Goal: Transaction & Acquisition: Purchase product/service

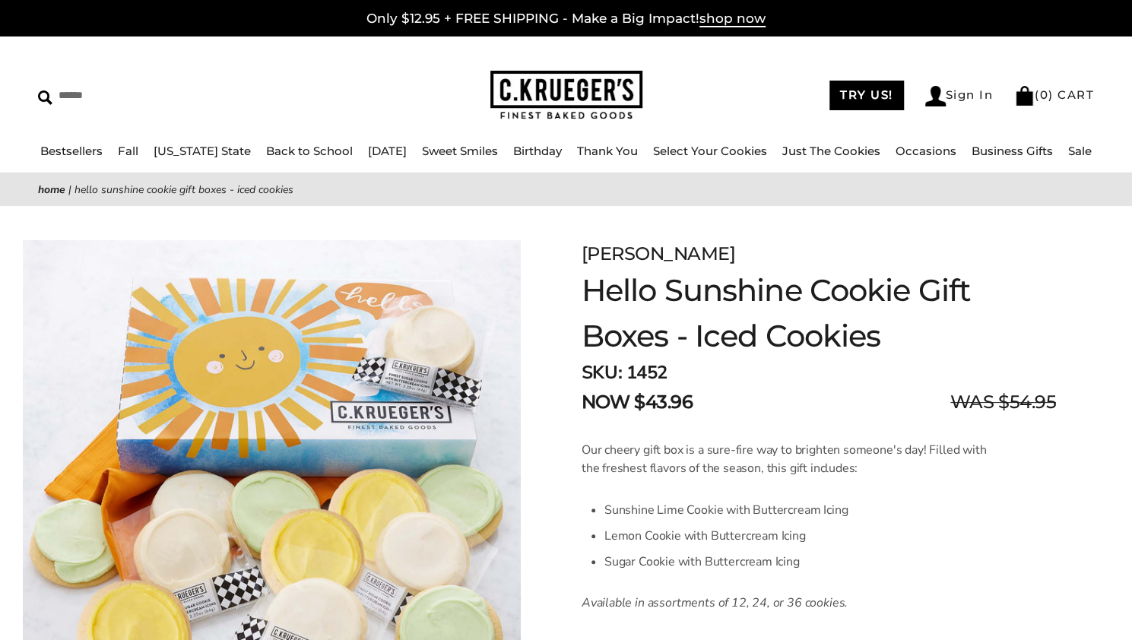
scroll to position [29, 0]
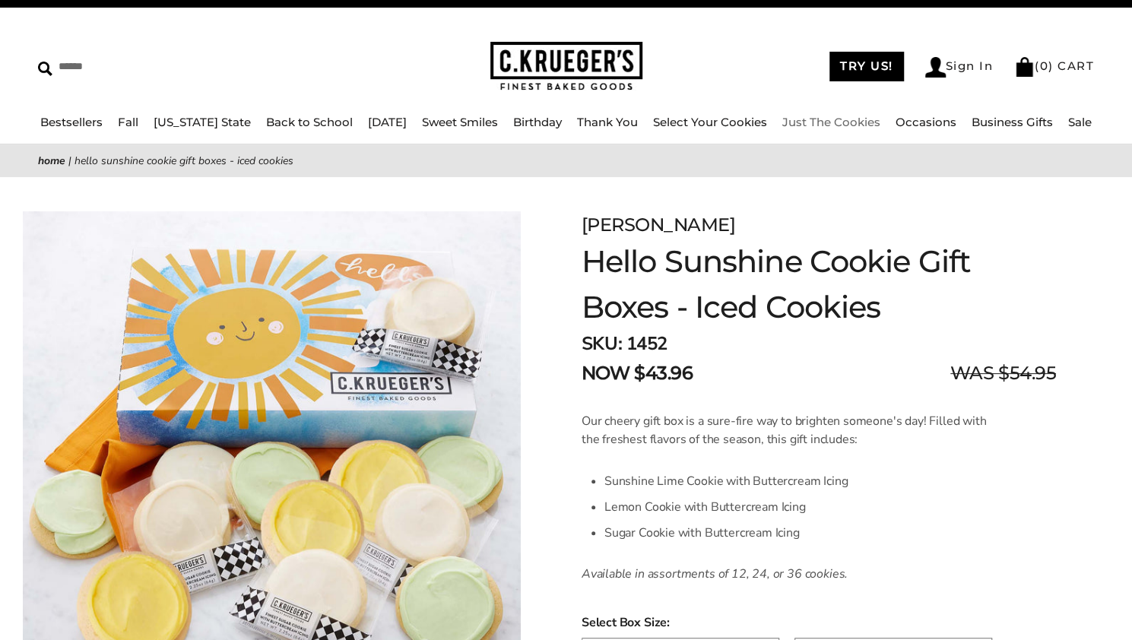
click at [839, 121] on link "Just The Cookies" at bounding box center [831, 122] width 98 height 14
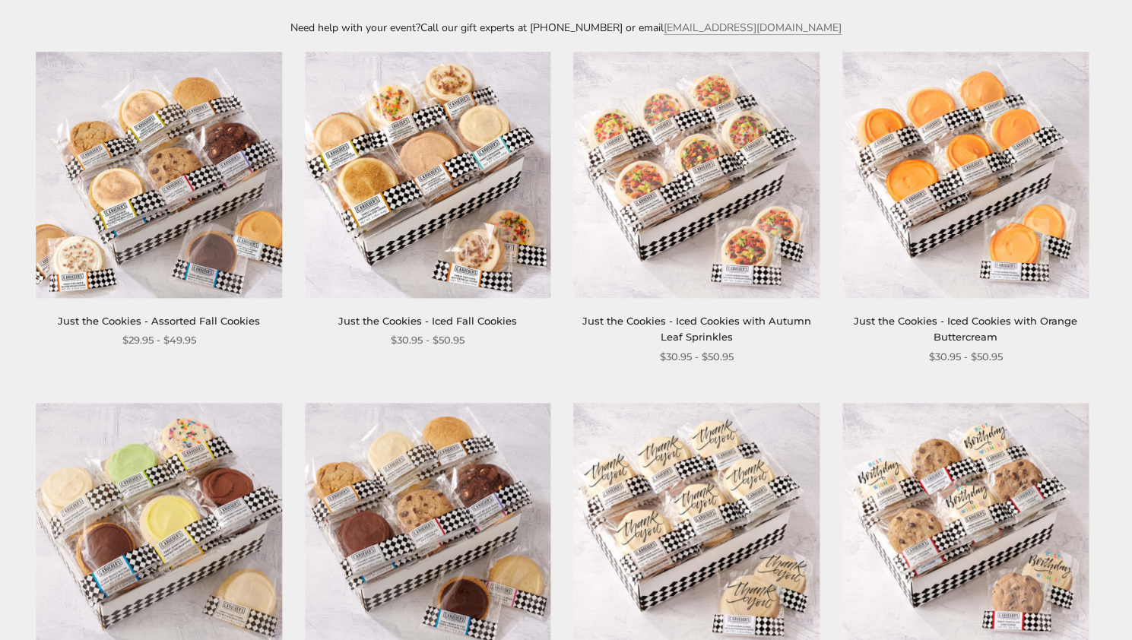
scroll to position [291, 0]
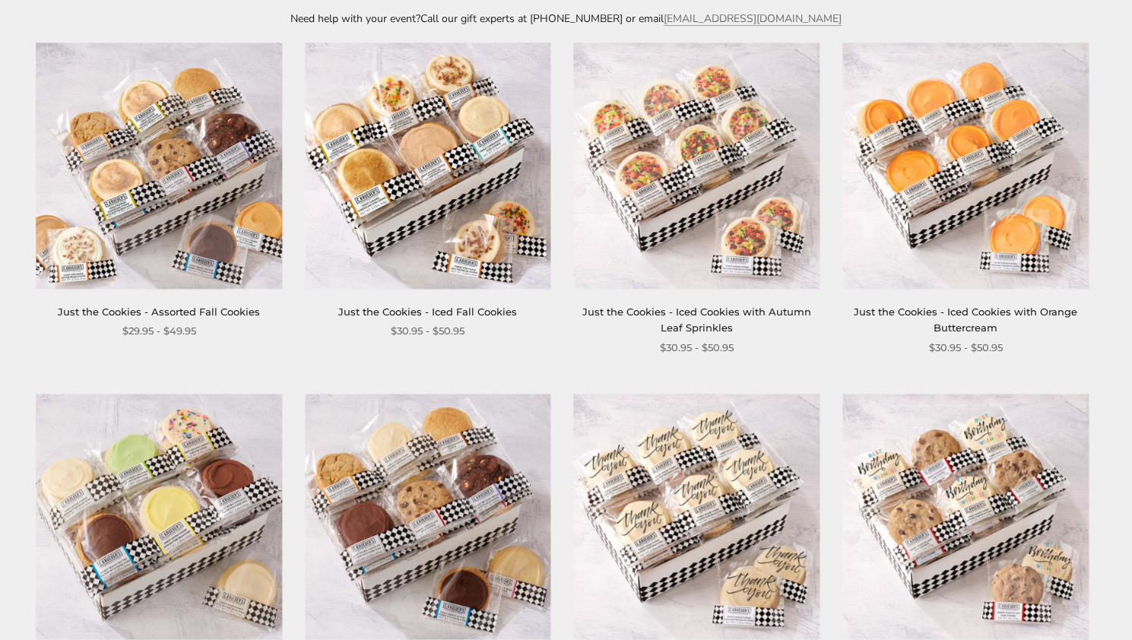
click at [221, 220] on img at bounding box center [159, 166] width 246 height 246
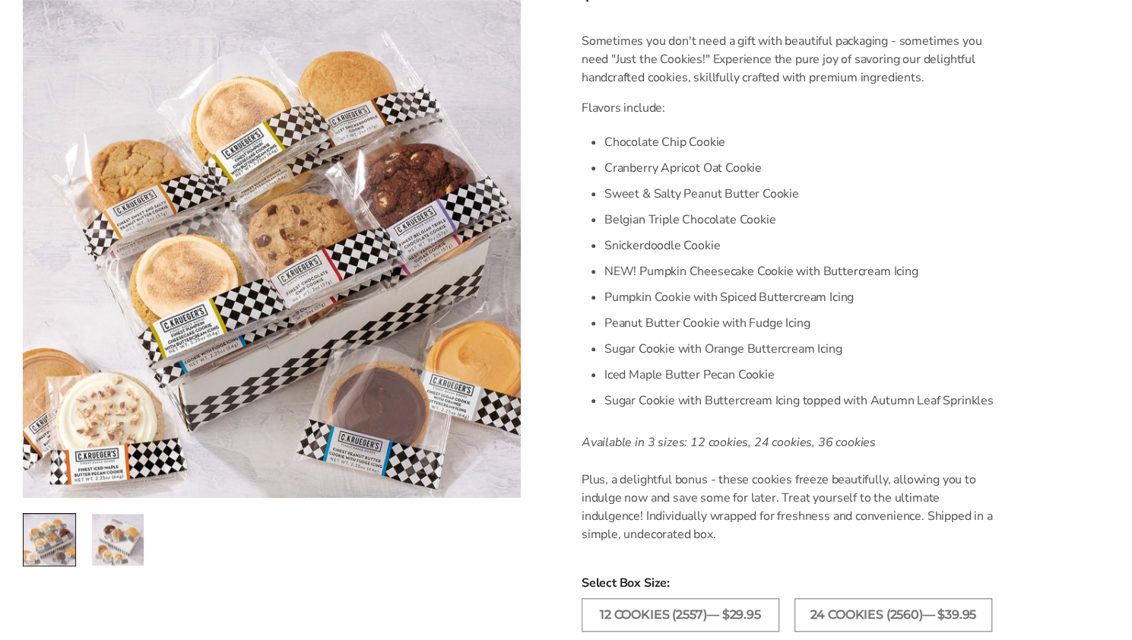
scroll to position [633, 0]
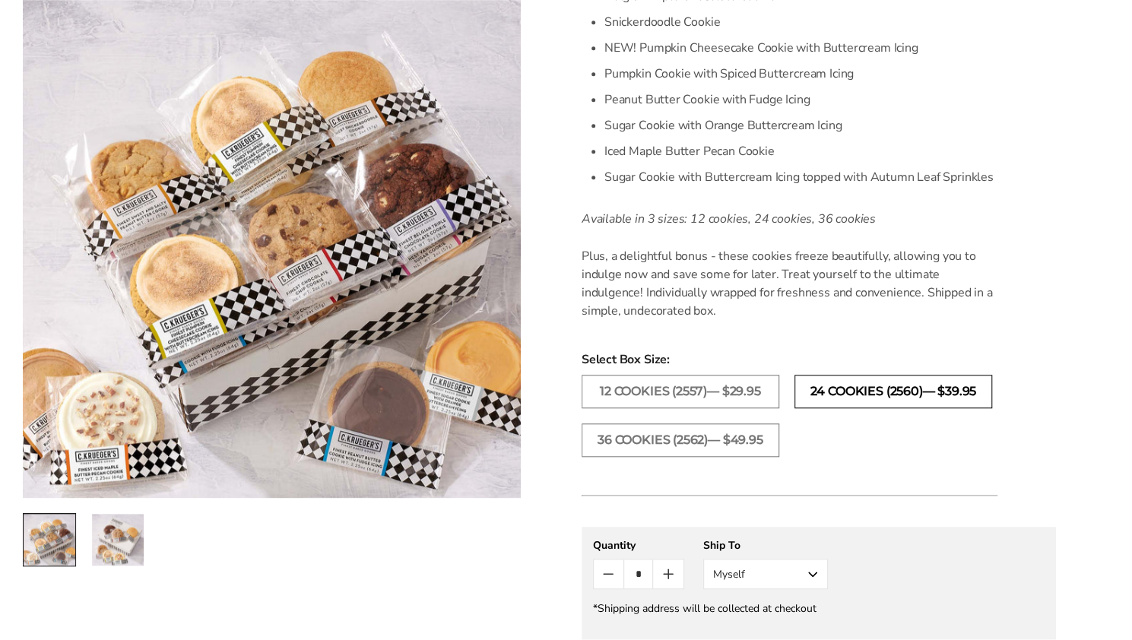
click at [919, 397] on label "24 COOKIES (2560)— $39.95" at bounding box center [894, 391] width 198 height 33
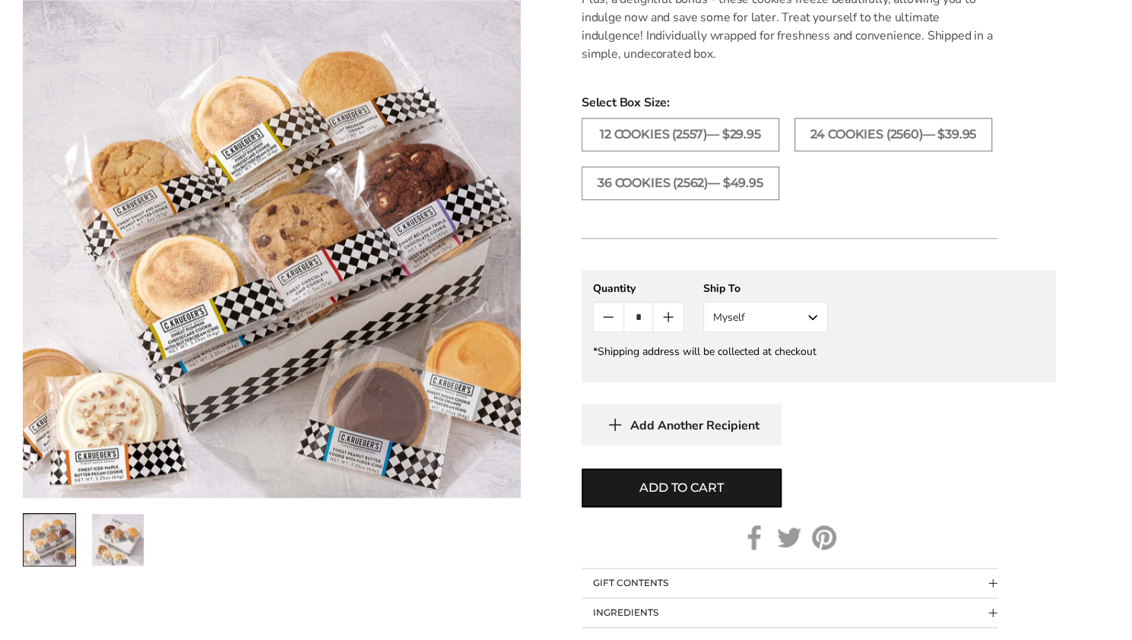
scroll to position [992, 0]
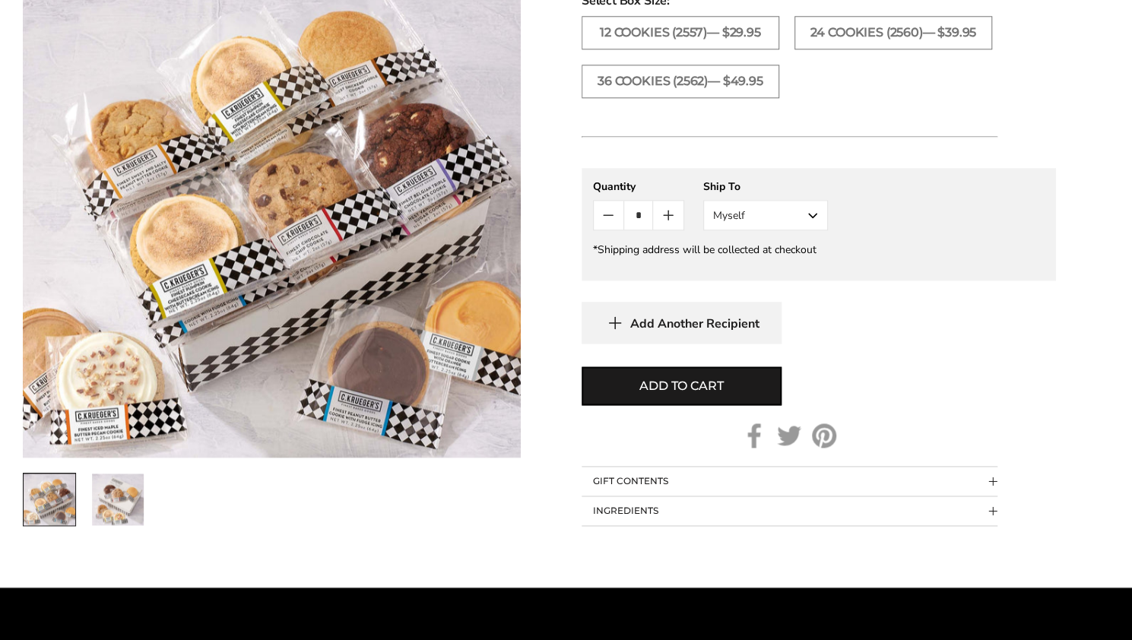
click at [812, 213] on button "Myself" at bounding box center [765, 215] width 125 height 30
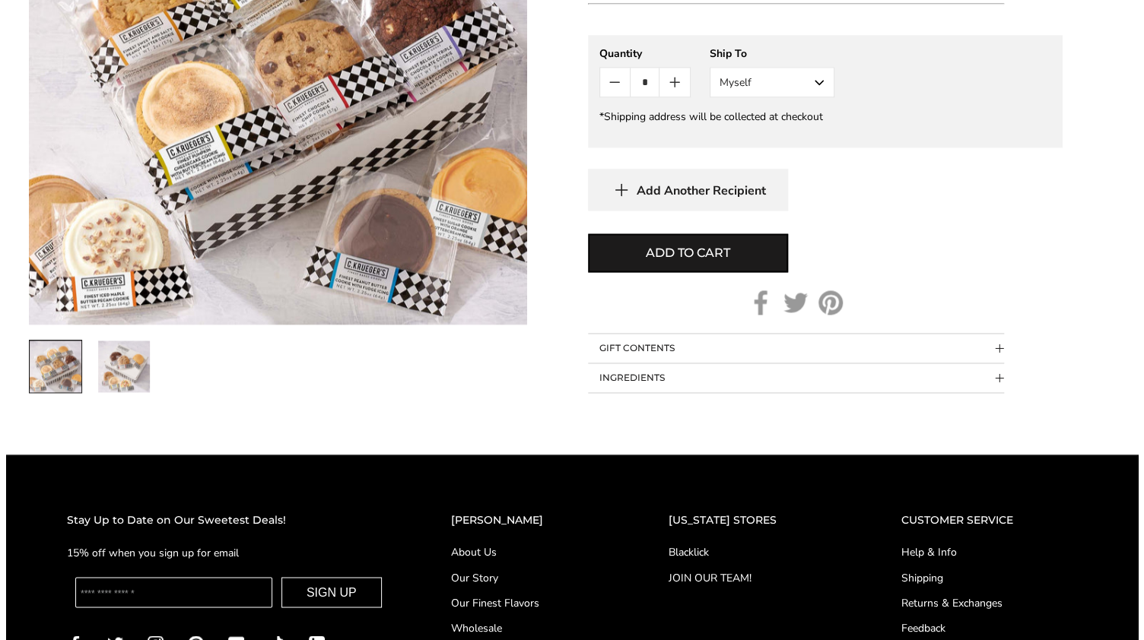
scroll to position [1123, 0]
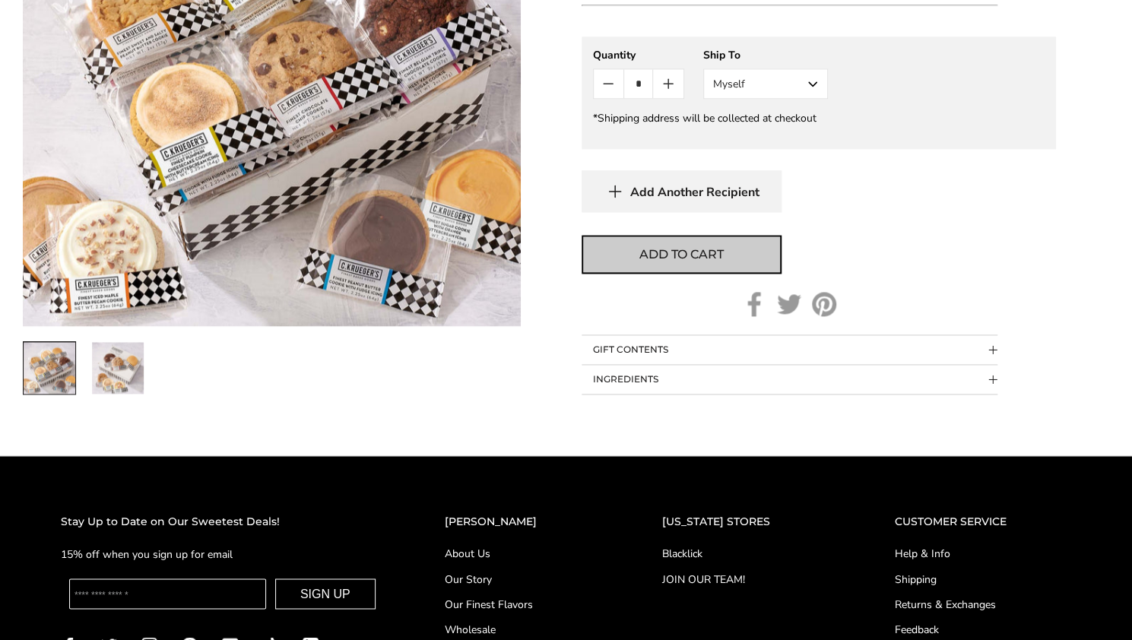
click at [665, 246] on span "Add to cart" at bounding box center [681, 255] width 84 height 18
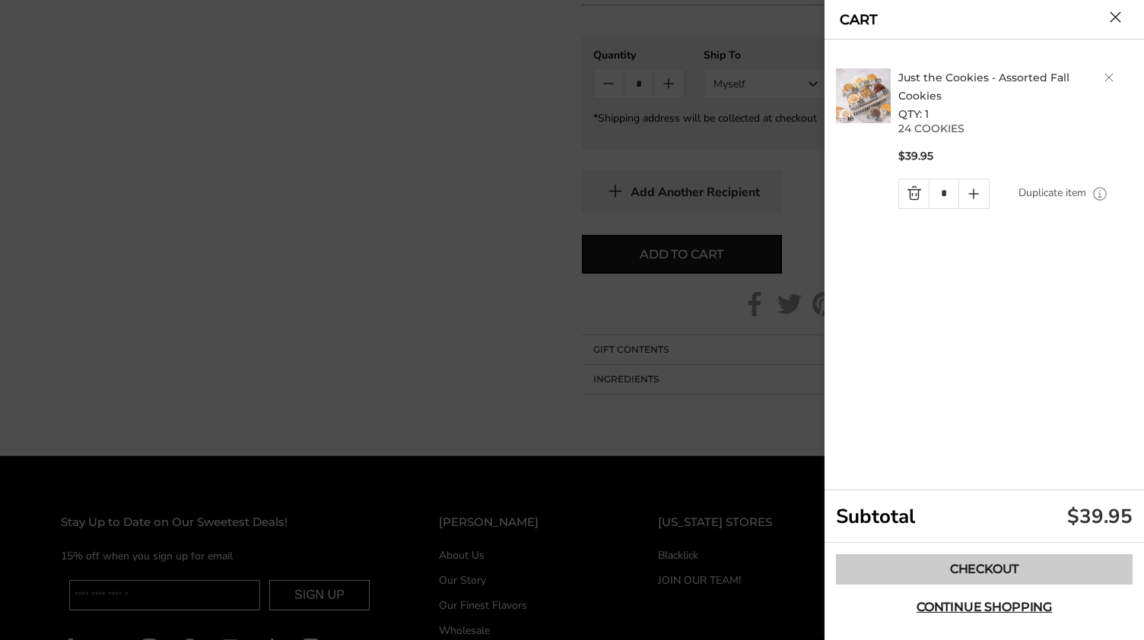
click at [984, 559] on link "Checkout" at bounding box center [984, 569] width 297 height 30
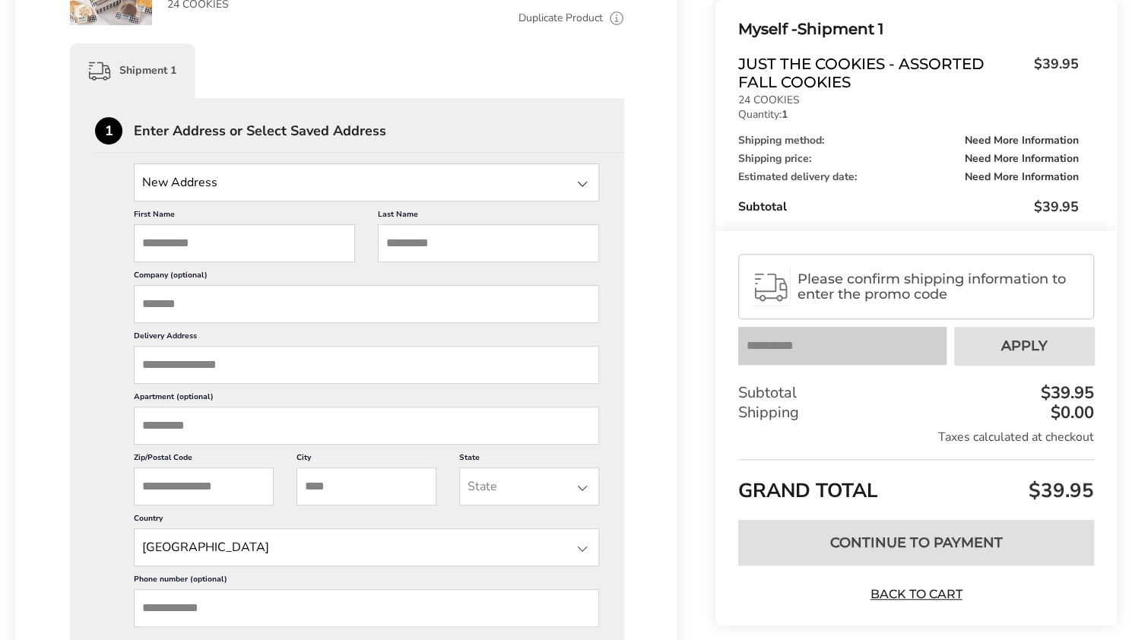
scroll to position [341, 0]
click at [392, 370] on input "Delivery Address" at bounding box center [366, 365] width 465 height 38
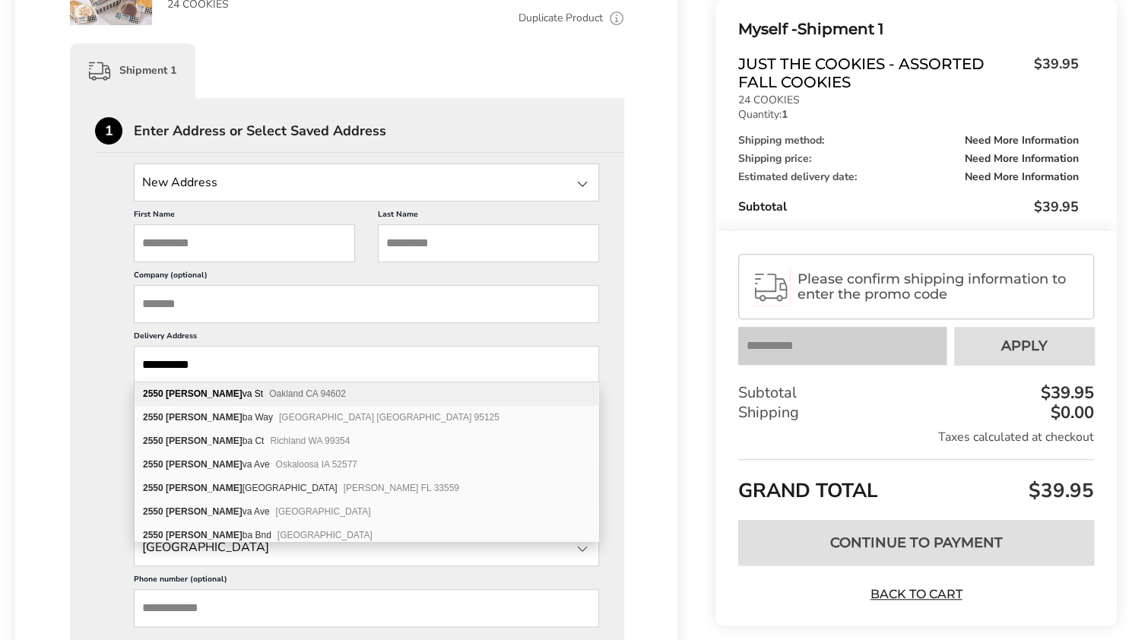
click at [297, 391] on div "2550 Cordo va St Oakland CA 94602" at bounding box center [367, 394] width 464 height 24
type input "**********"
type input "*******"
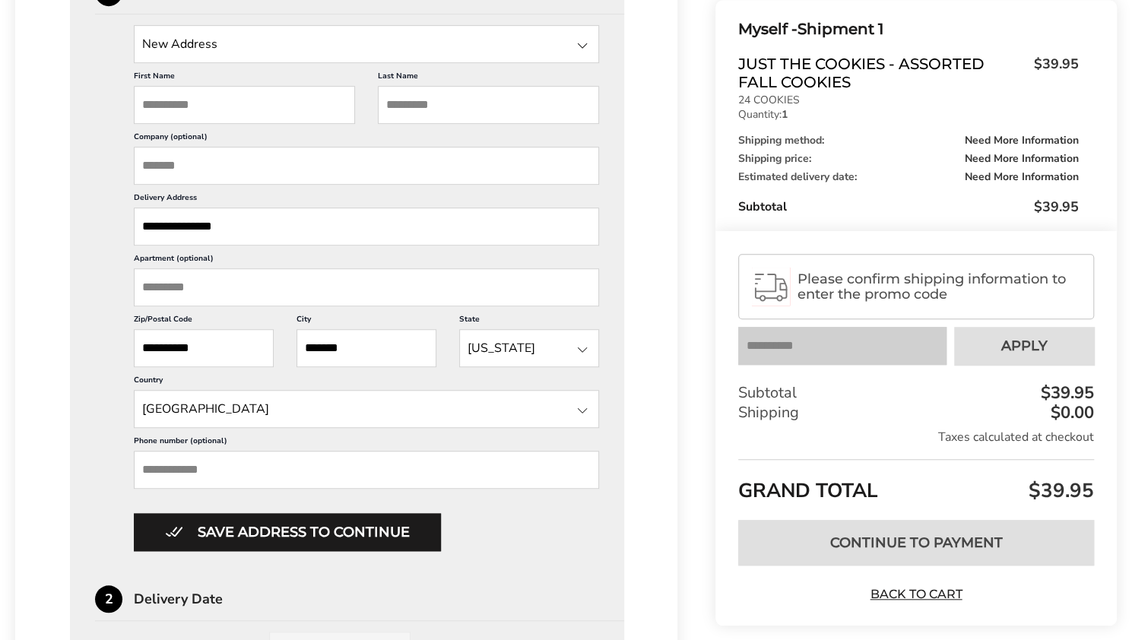
scroll to position [478, 0]
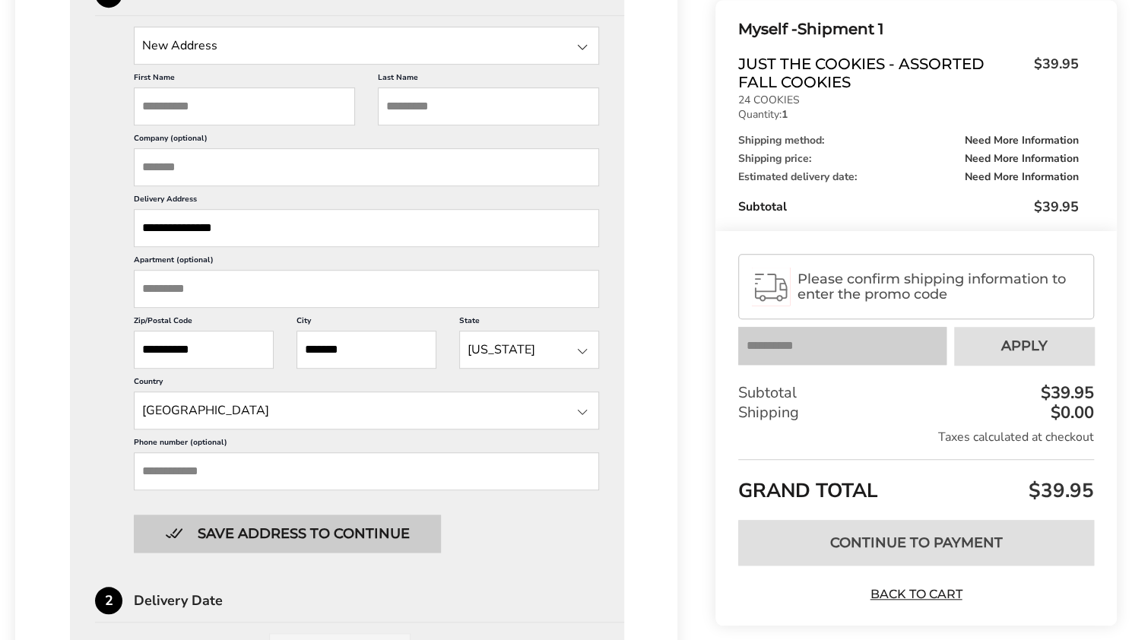
click at [324, 528] on button "Save address to continue" at bounding box center [287, 534] width 307 height 38
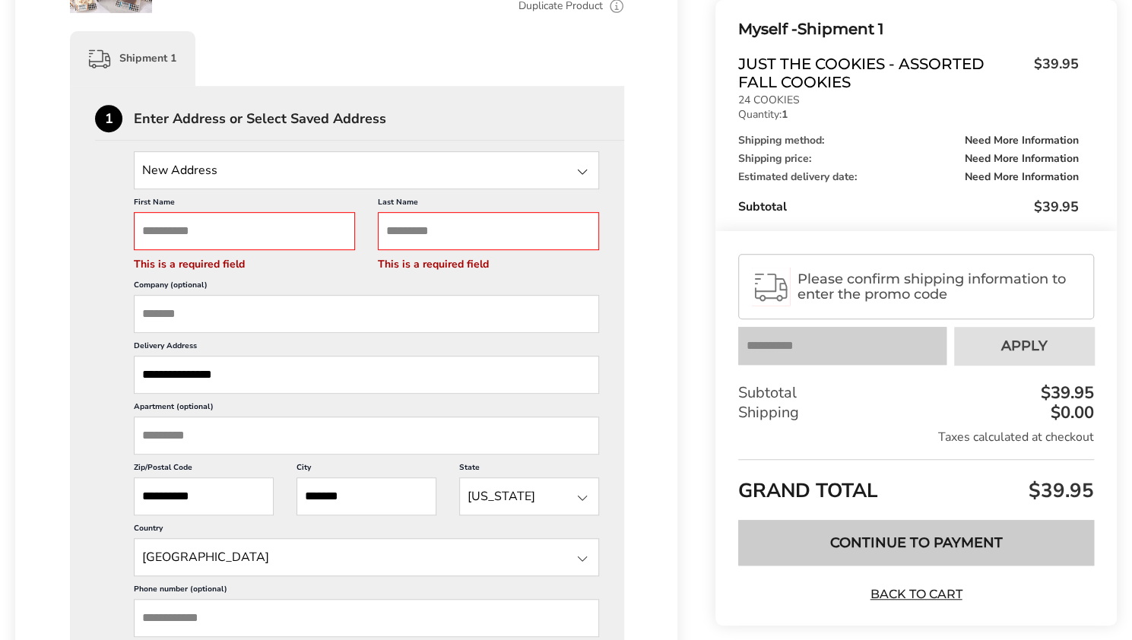
scroll to position [351, 0]
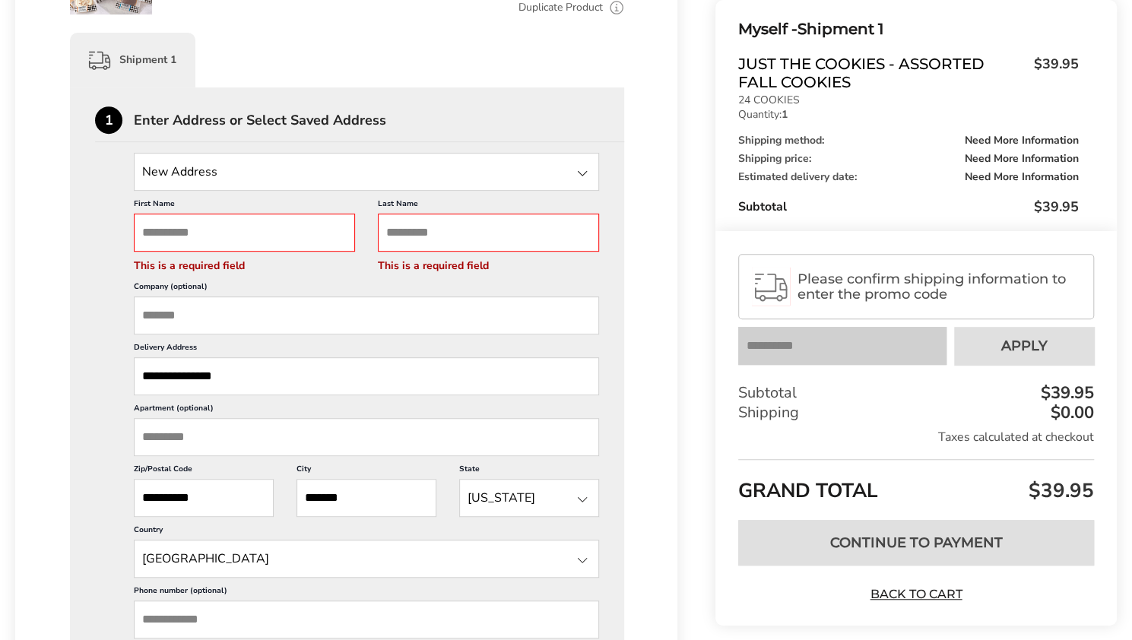
click at [294, 256] on div "First Name This is a required field" at bounding box center [244, 235] width 221 height 75
click at [295, 229] on input "First Name" at bounding box center [244, 233] width 221 height 38
type input "*"
click at [432, 237] on input "Last Name" at bounding box center [488, 233] width 221 height 38
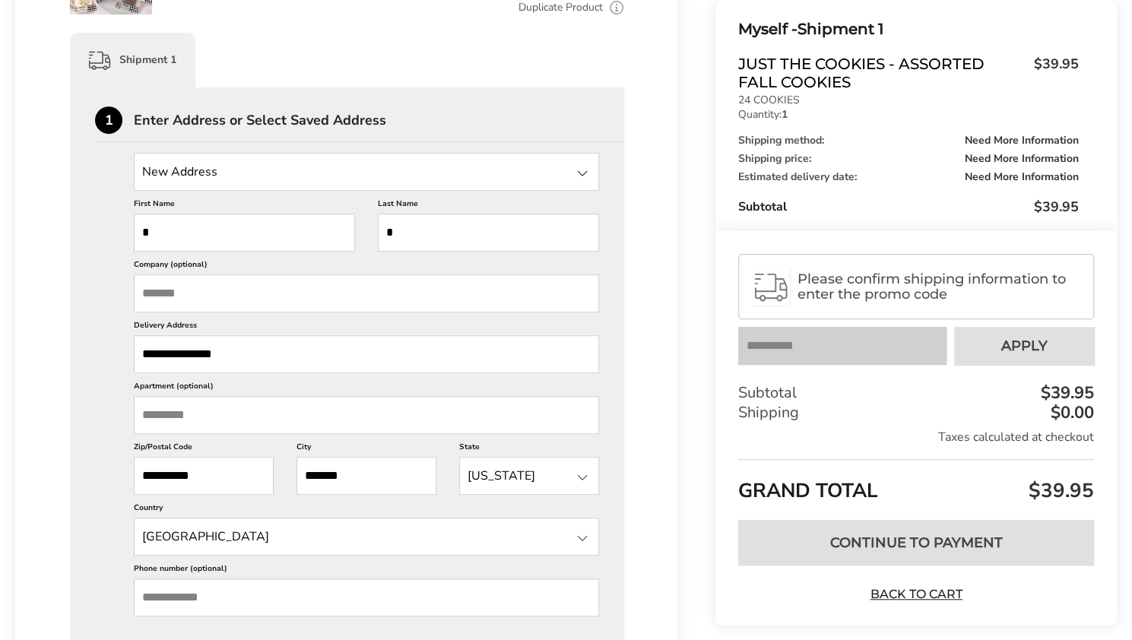
type input "*"
click at [608, 268] on div "**********" at bounding box center [347, 624] width 554 height 1074
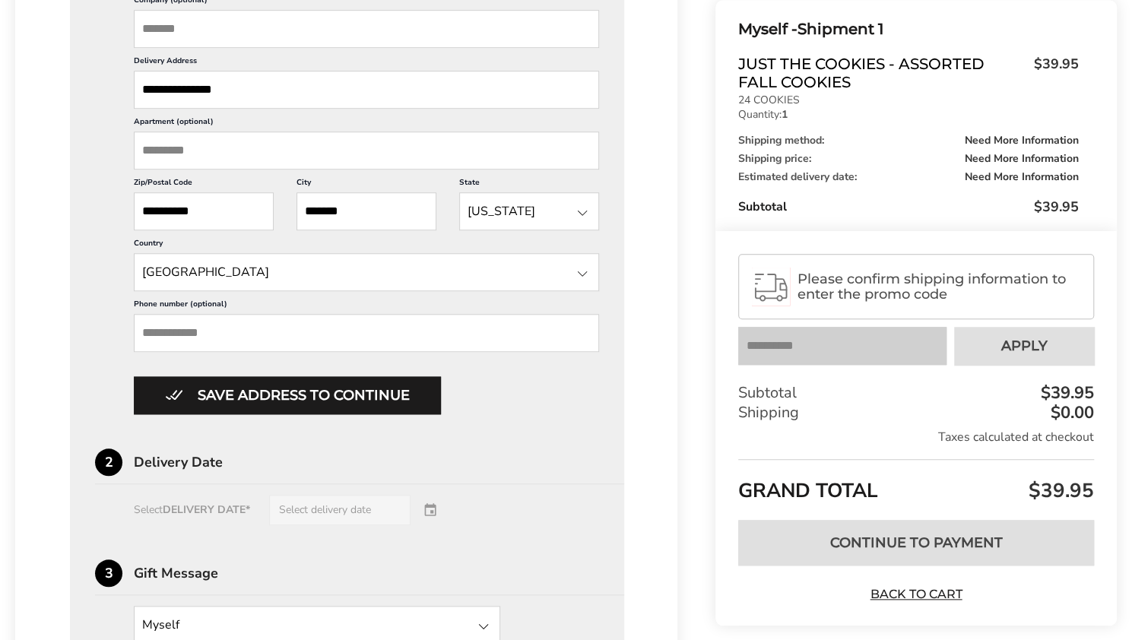
scroll to position [623, 0]
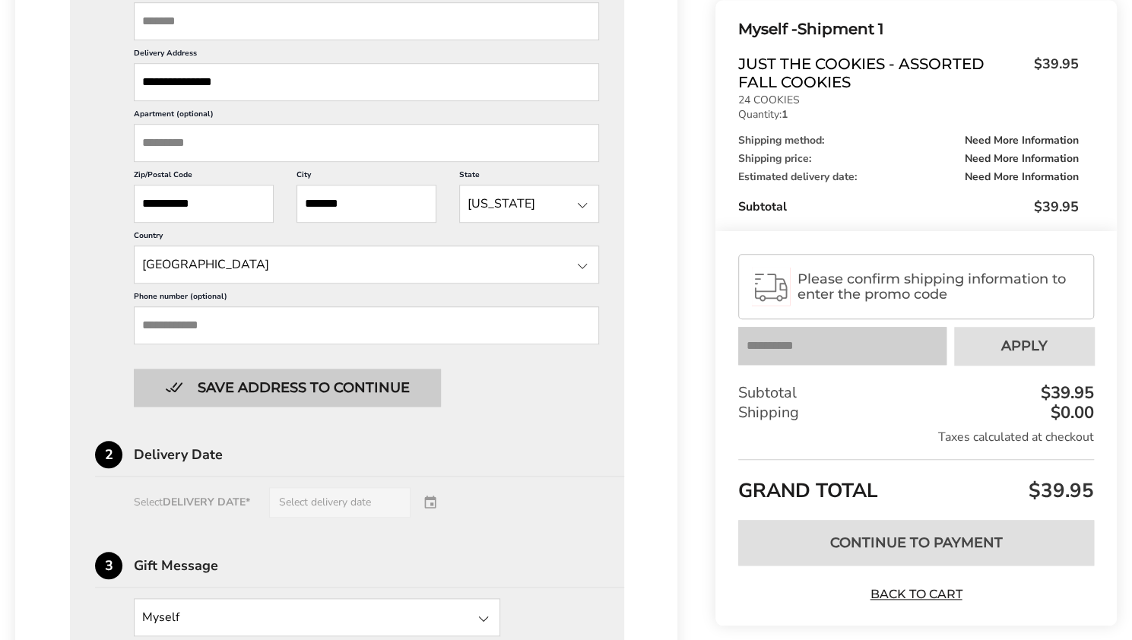
click at [379, 380] on button "Save address to continue" at bounding box center [287, 388] width 307 height 38
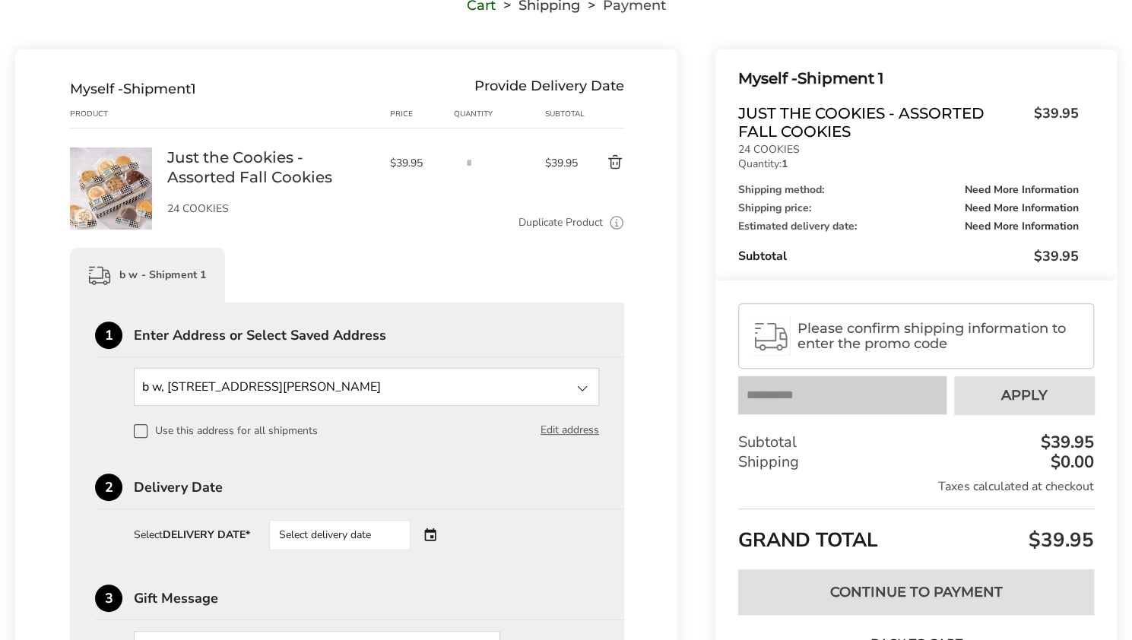
scroll to position [0, 0]
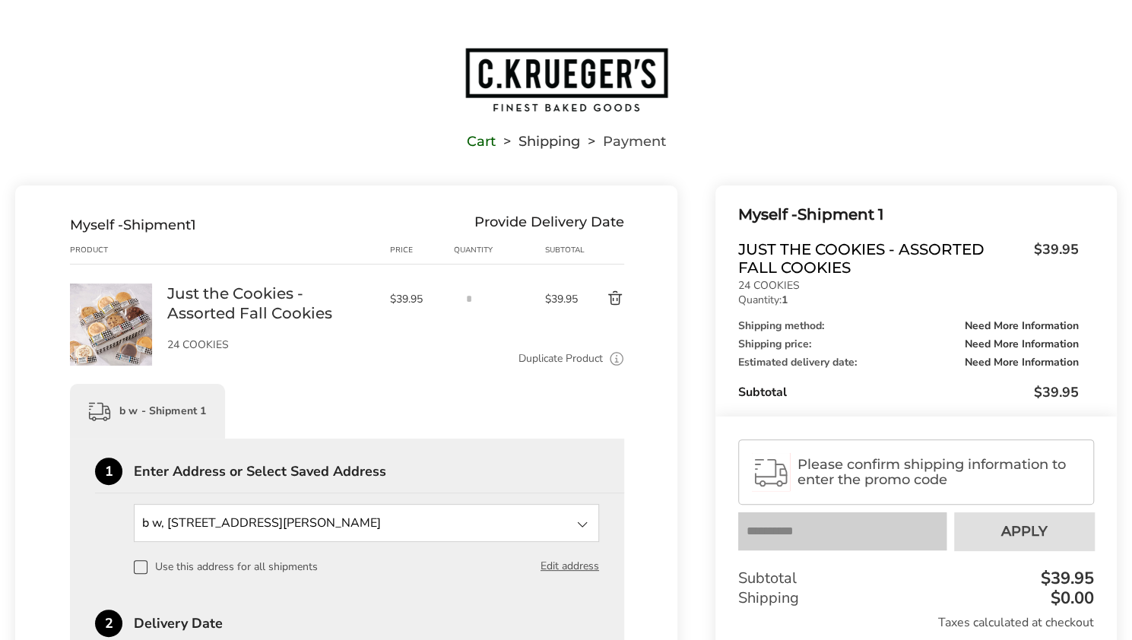
click at [530, 70] on img "Go to home page" at bounding box center [566, 79] width 205 height 67
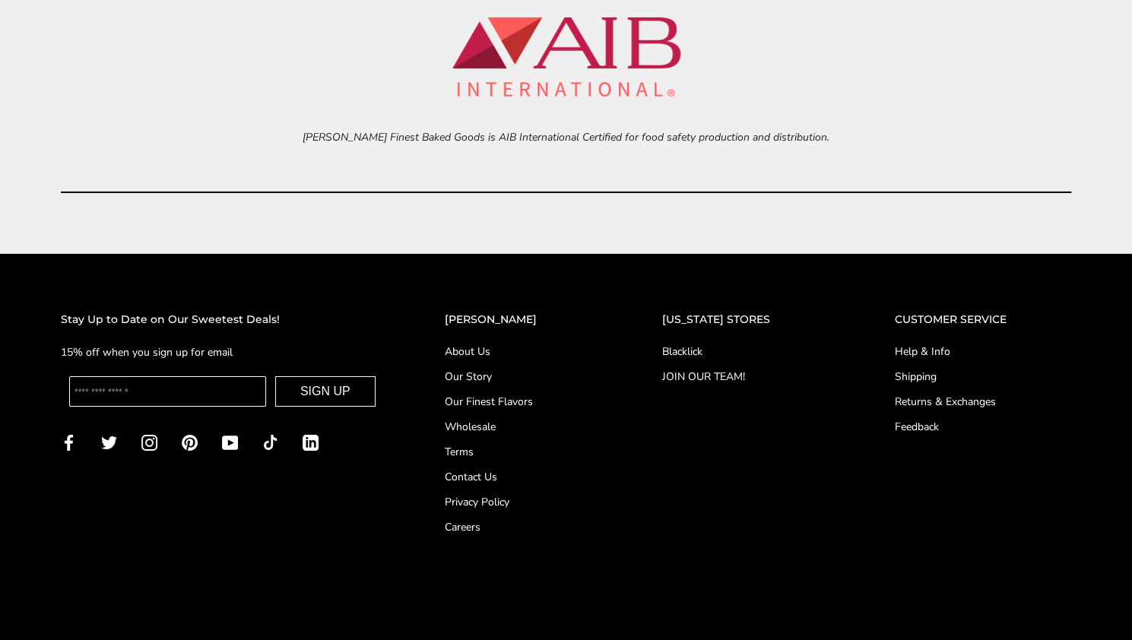
scroll to position [6355, 0]
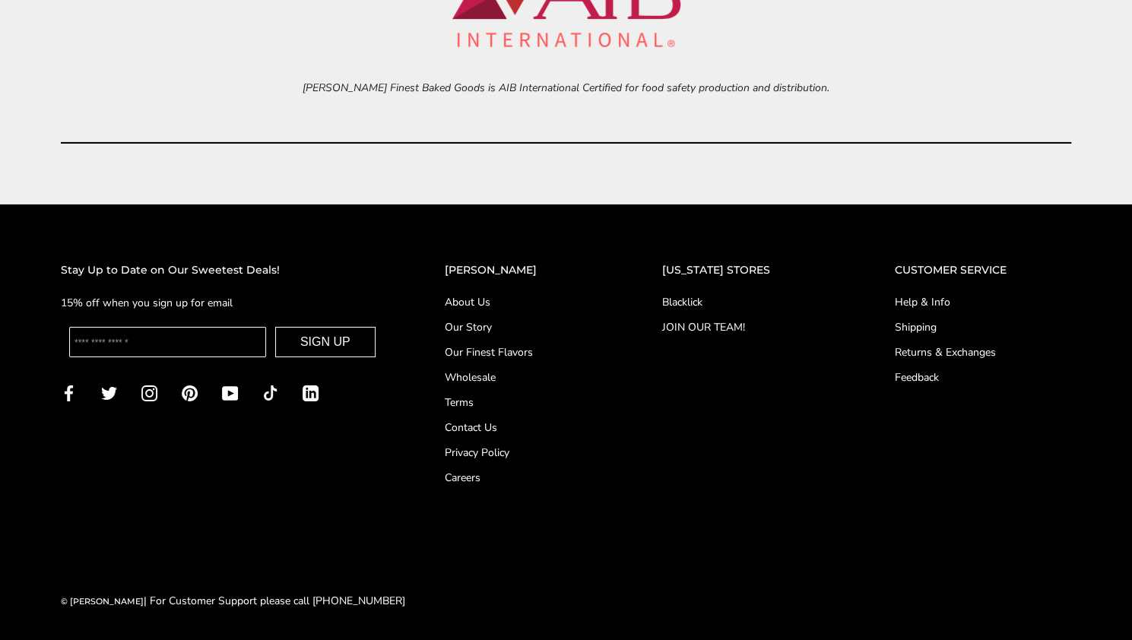
click at [908, 326] on link "Shipping" at bounding box center [983, 327] width 176 height 16
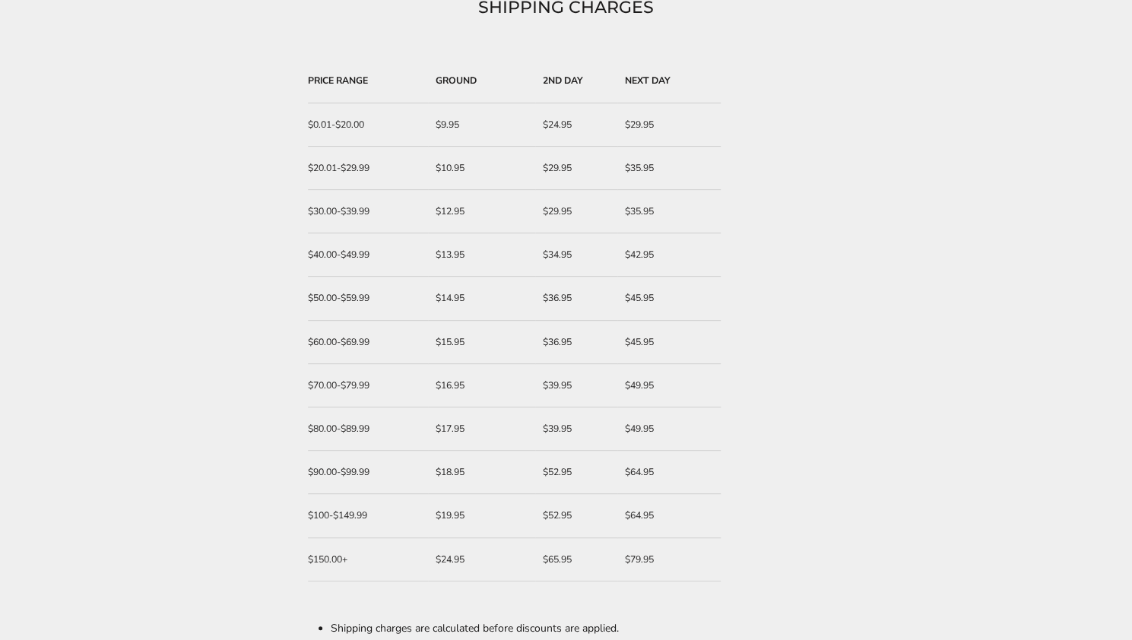
scroll to position [251, 0]
